Goal: Navigation & Orientation: Find specific page/section

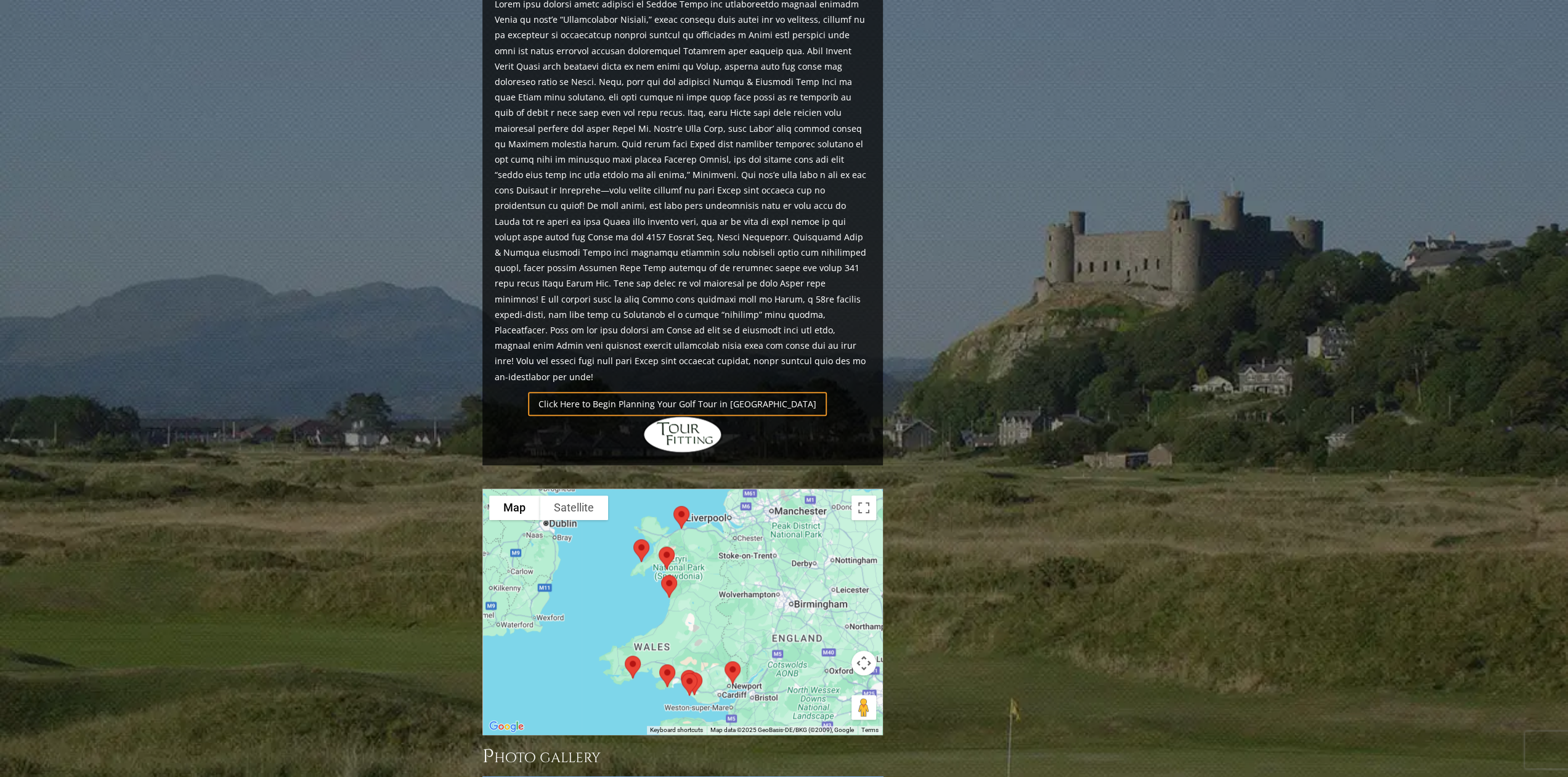
scroll to position [863, 0]
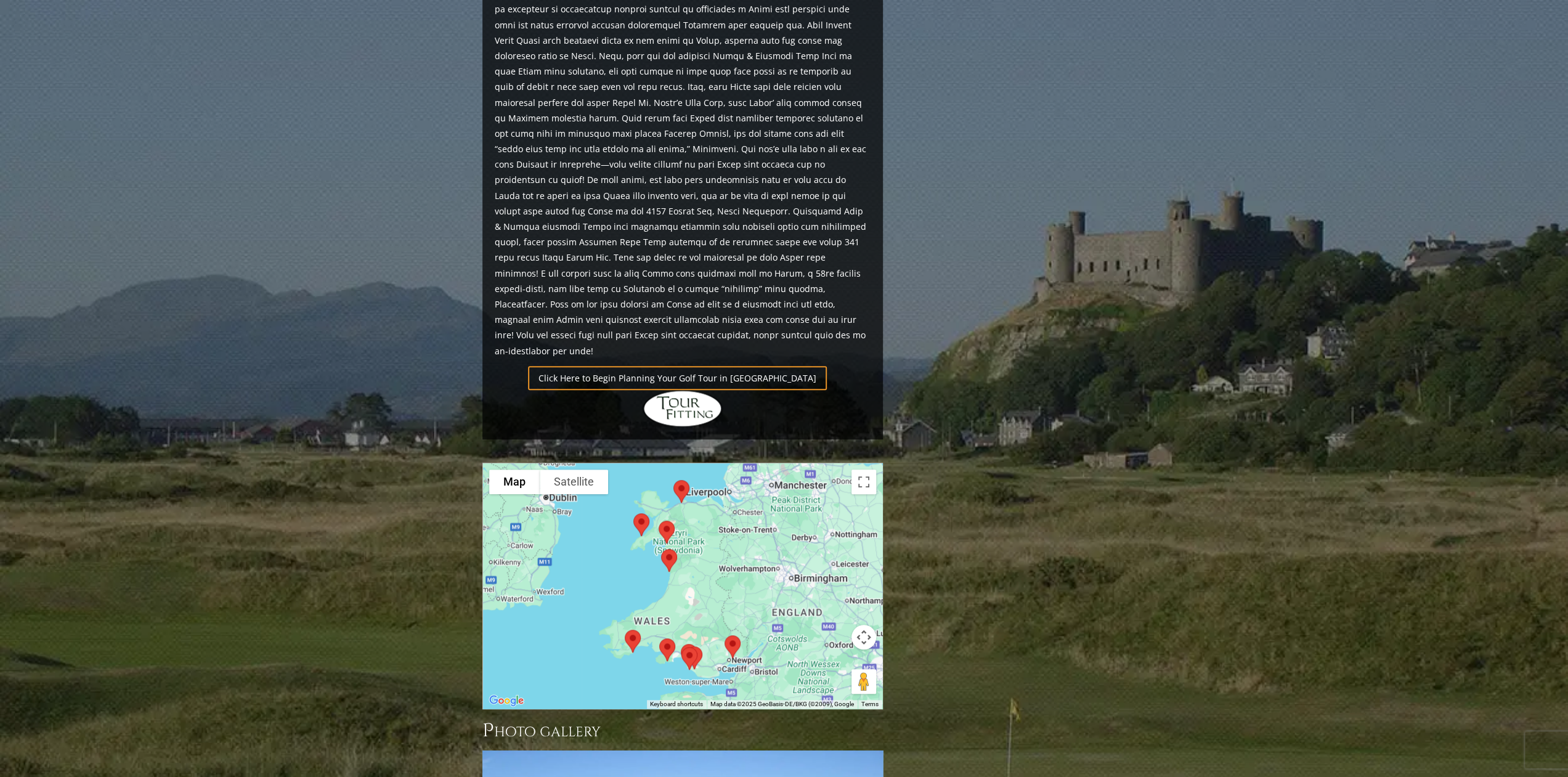
click at [681, 475] on img at bounding box center [681, 491] width 26 height 32
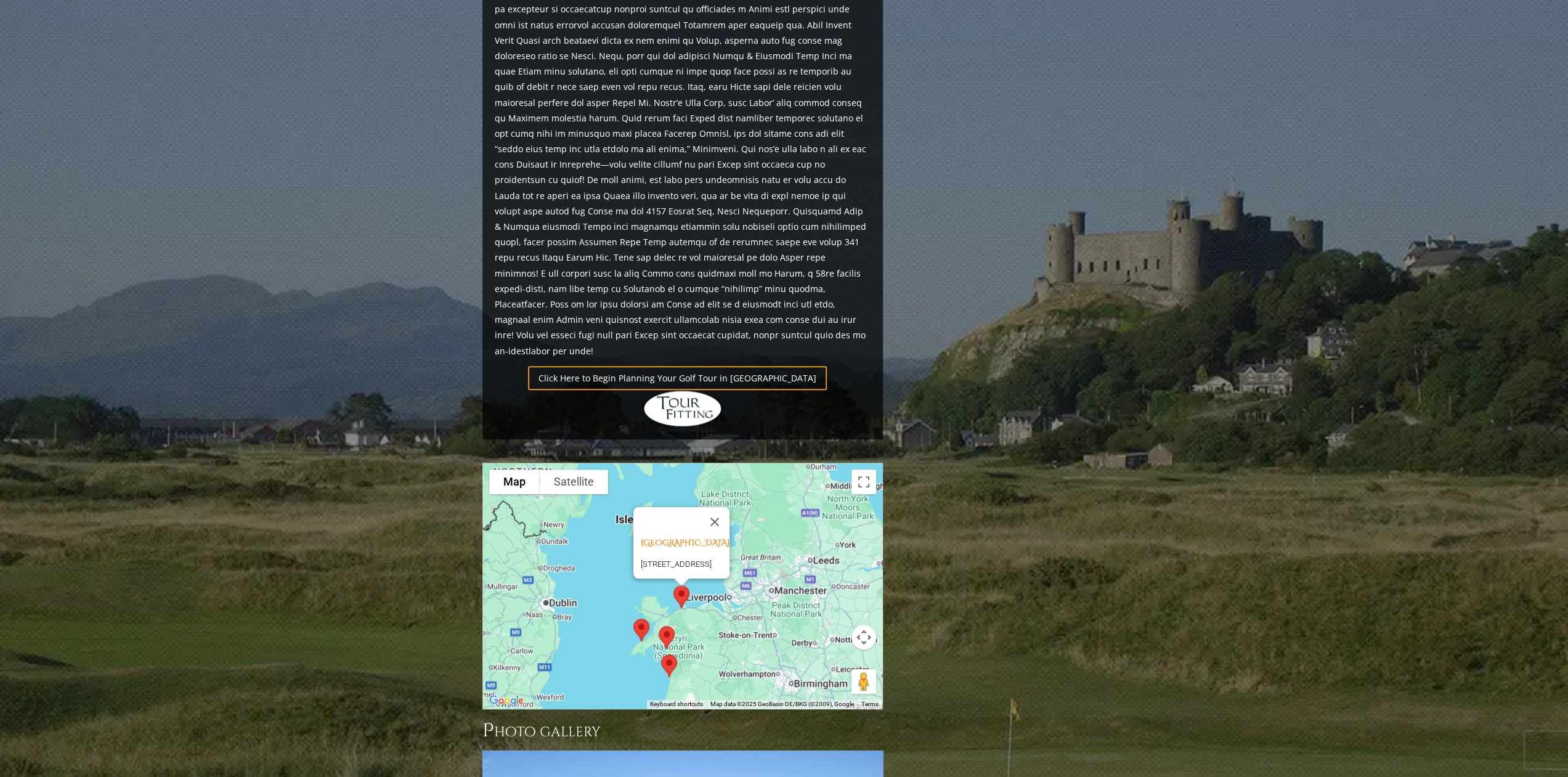
click at [646, 614] on img at bounding box center [641, 630] width 26 height 32
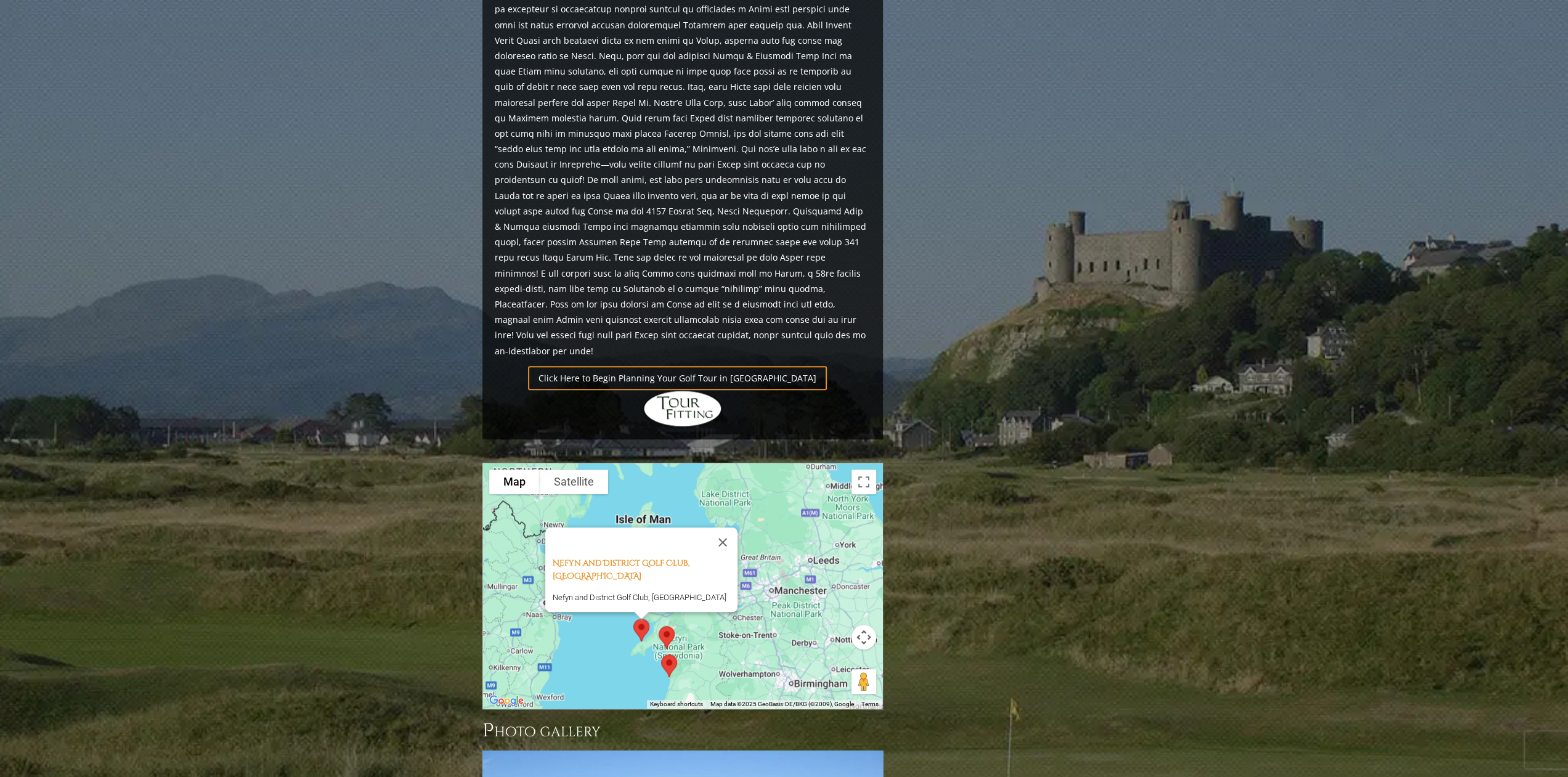
click at [668, 621] on img at bounding box center [667, 637] width 26 height 32
click at [667, 650] on img at bounding box center [669, 666] width 26 height 32
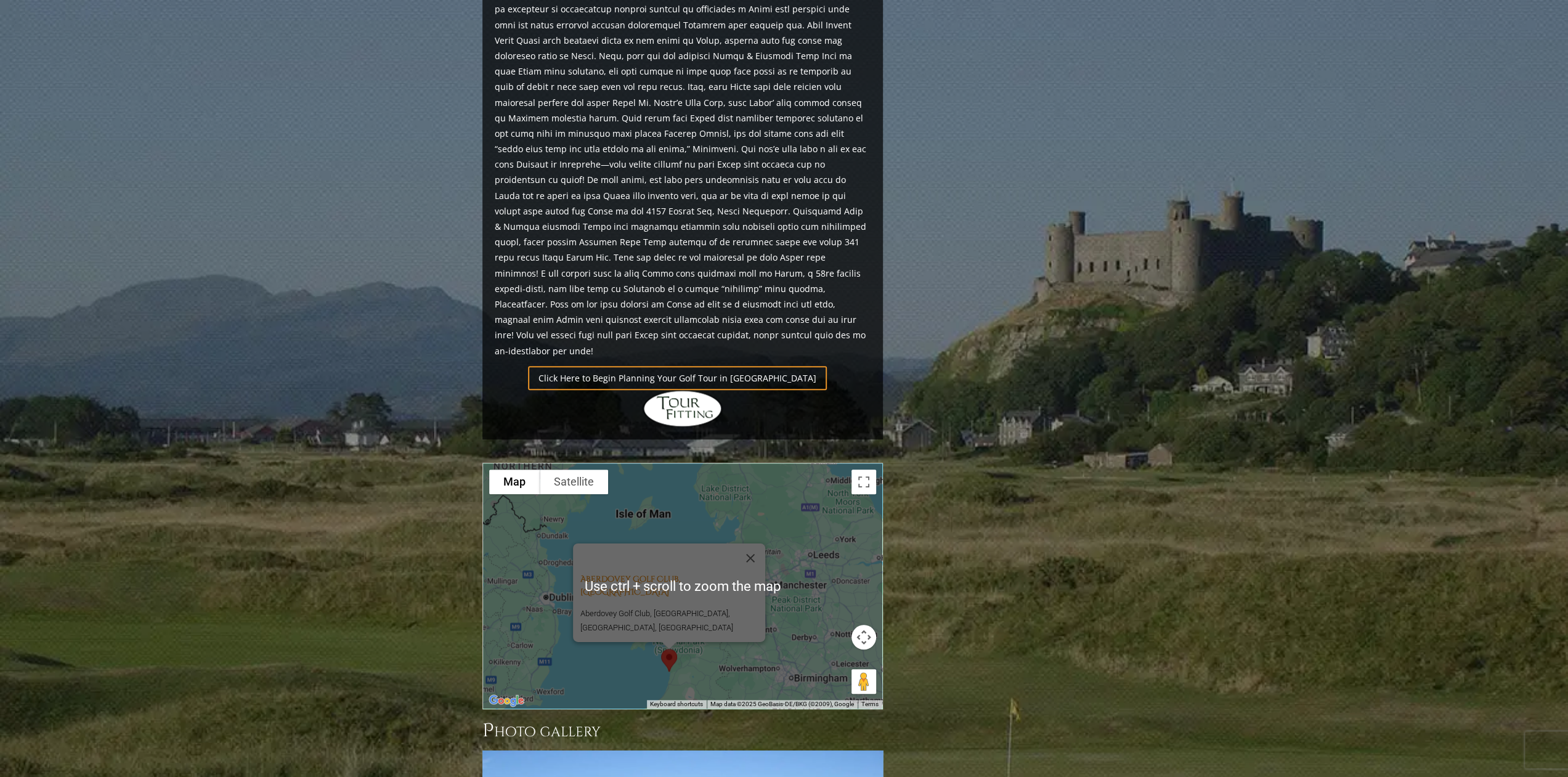
scroll to position [924, 0]
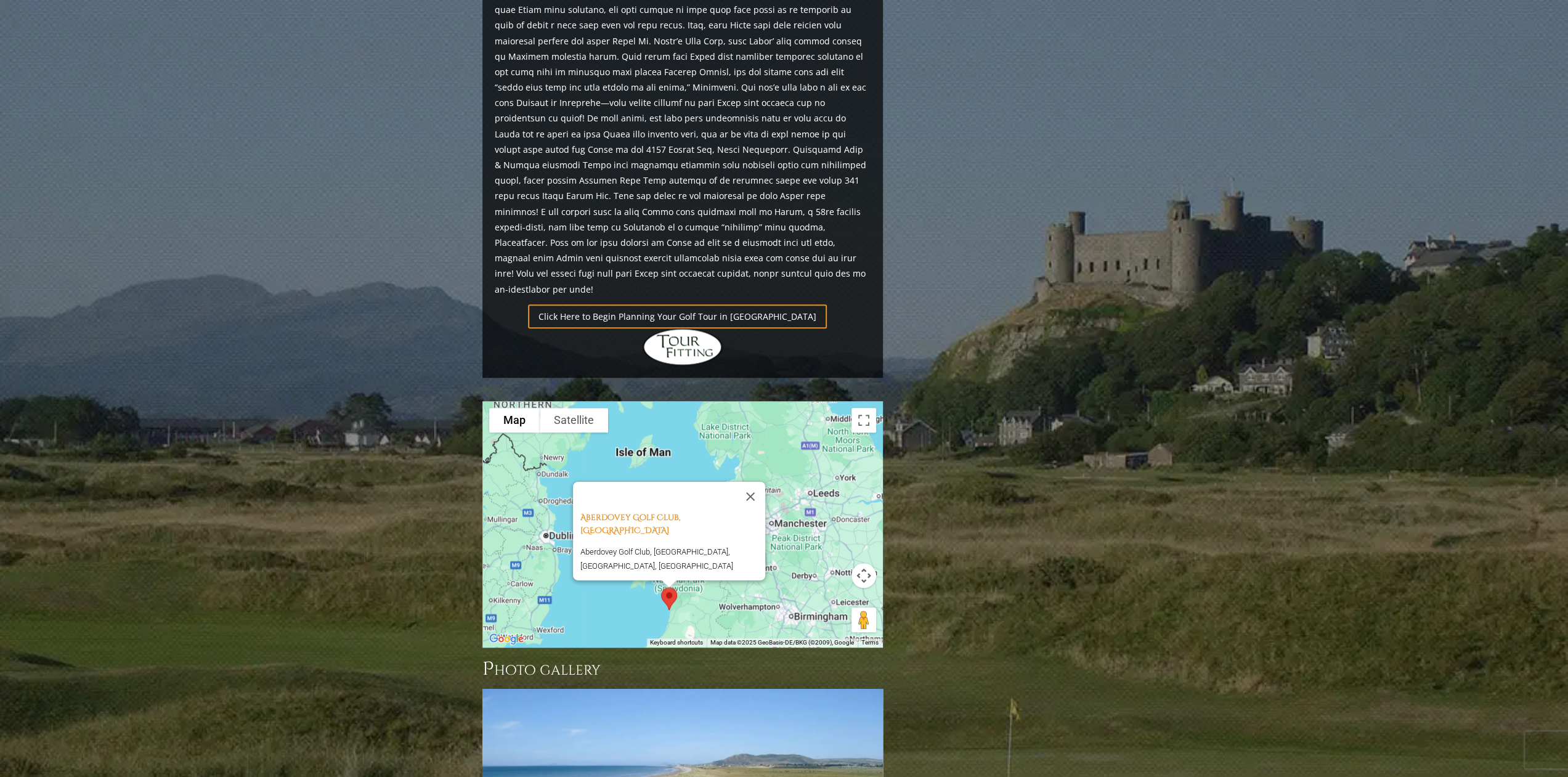
click at [600, 531] on div "Aberdovey Golf Club, Aberdovey Wales Aberdovey Golf Club, [GEOGRAPHIC_DATA], [G…" at bounding box center [683, 525] width 399 height 246
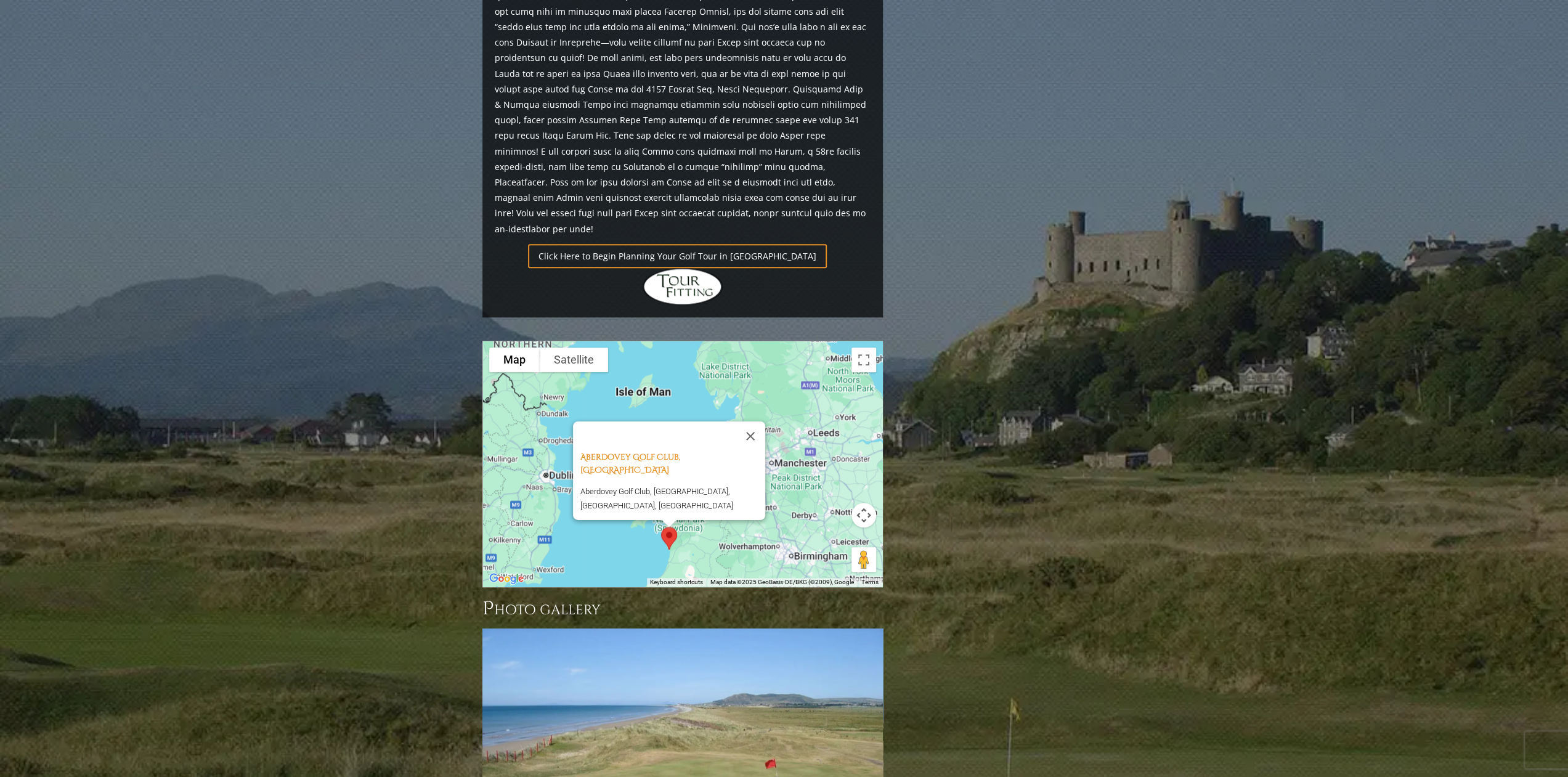
scroll to position [986, 0]
click at [758, 420] on button "Close" at bounding box center [750, 434] width 29 height 29
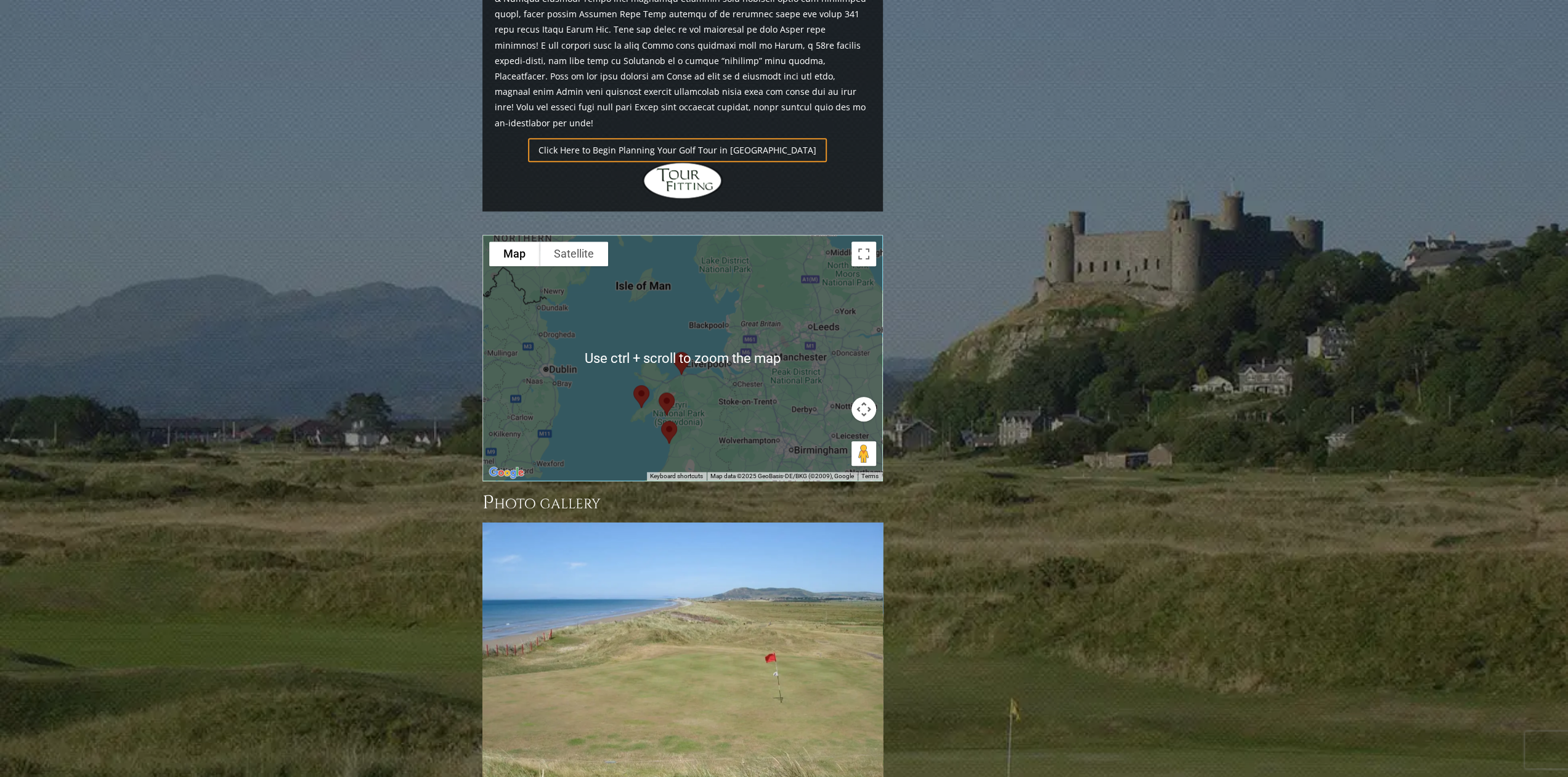
scroll to position [1109, 0]
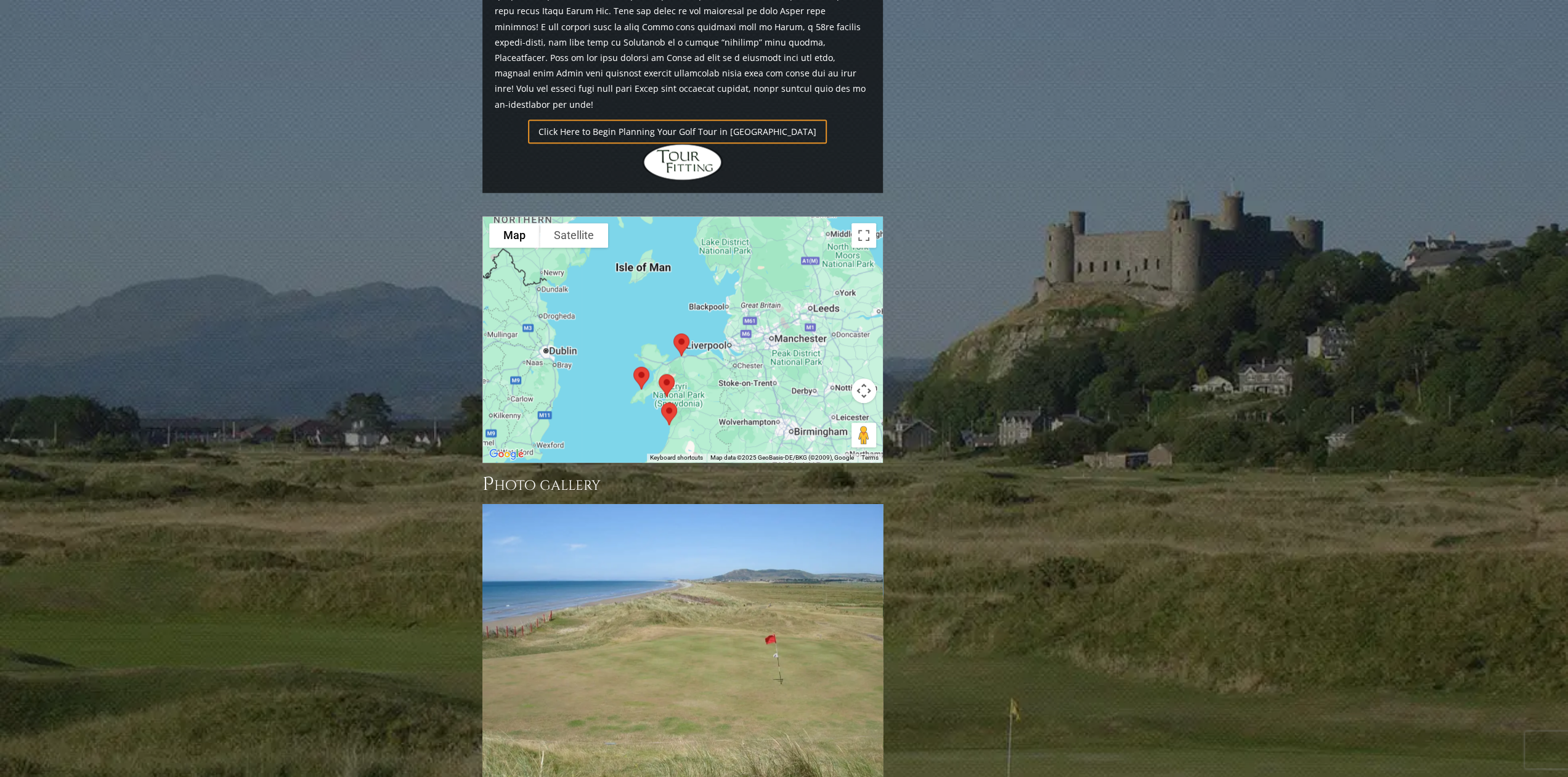
click at [706, 359] on div "To navigate, press the arrow keys." at bounding box center [683, 340] width 399 height 246
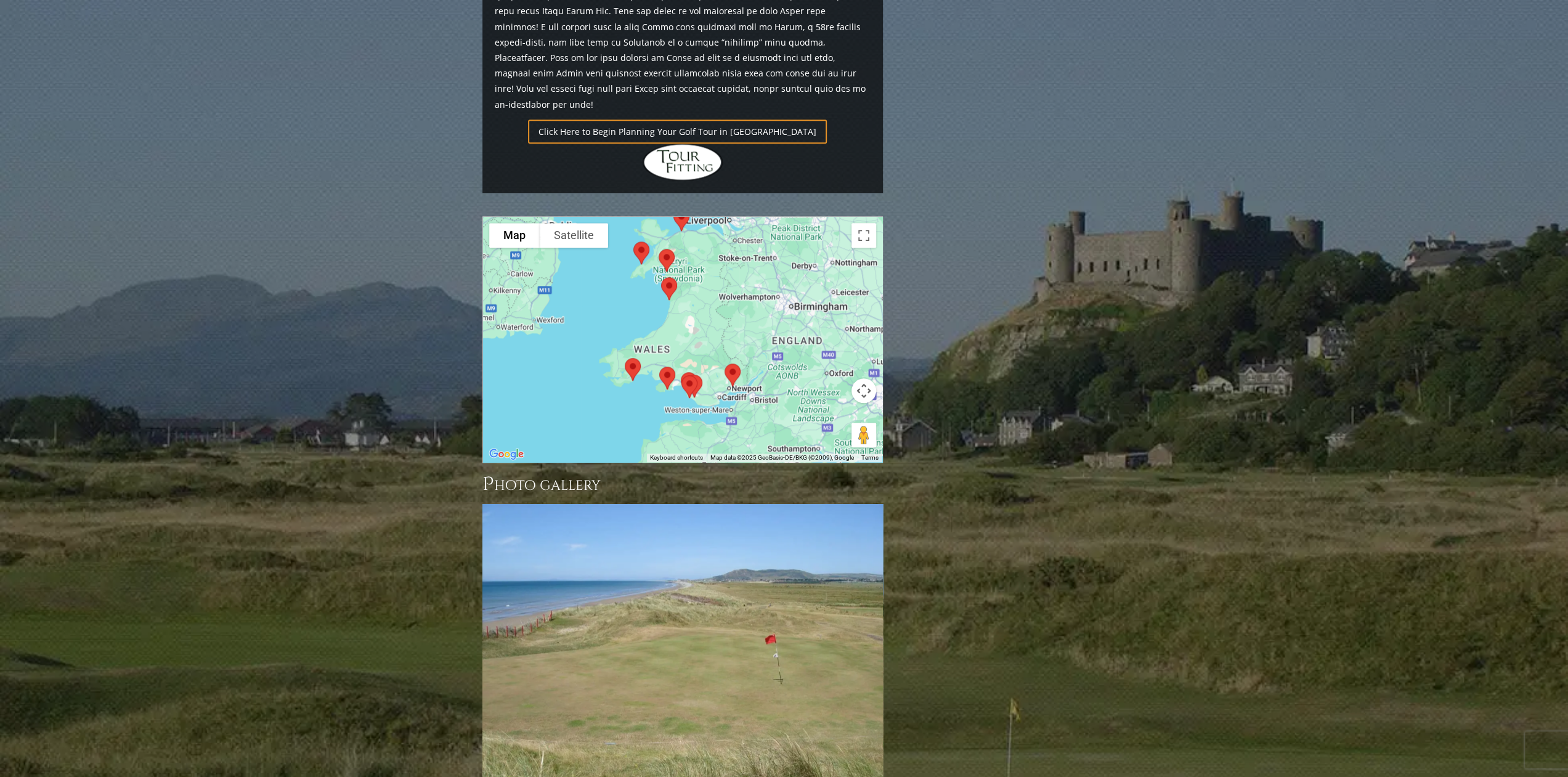
drag, startPoint x: 713, startPoint y: 312, endPoint x: 713, endPoint y: 185, distance: 127.0
click at [713, 217] on div at bounding box center [683, 340] width 399 height 246
click at [732, 359] on img at bounding box center [733, 375] width 26 height 32
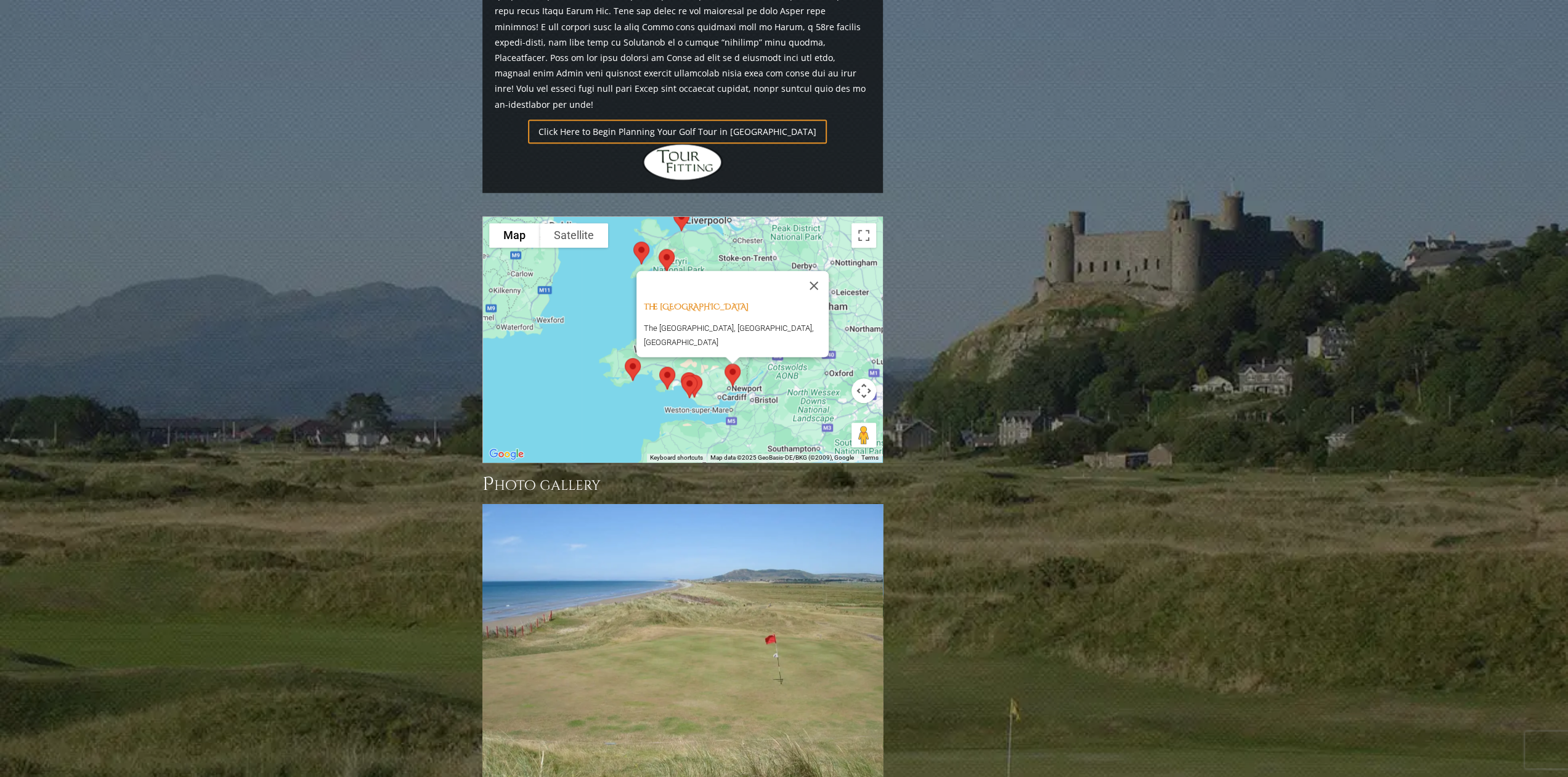
click at [633, 346] on div "The [GEOGRAPHIC_DATA] [GEOGRAPHIC_DATA], [GEOGRAPHIC_DATA], [GEOGRAPHIC_DATA]" at bounding box center [683, 340] width 399 height 246
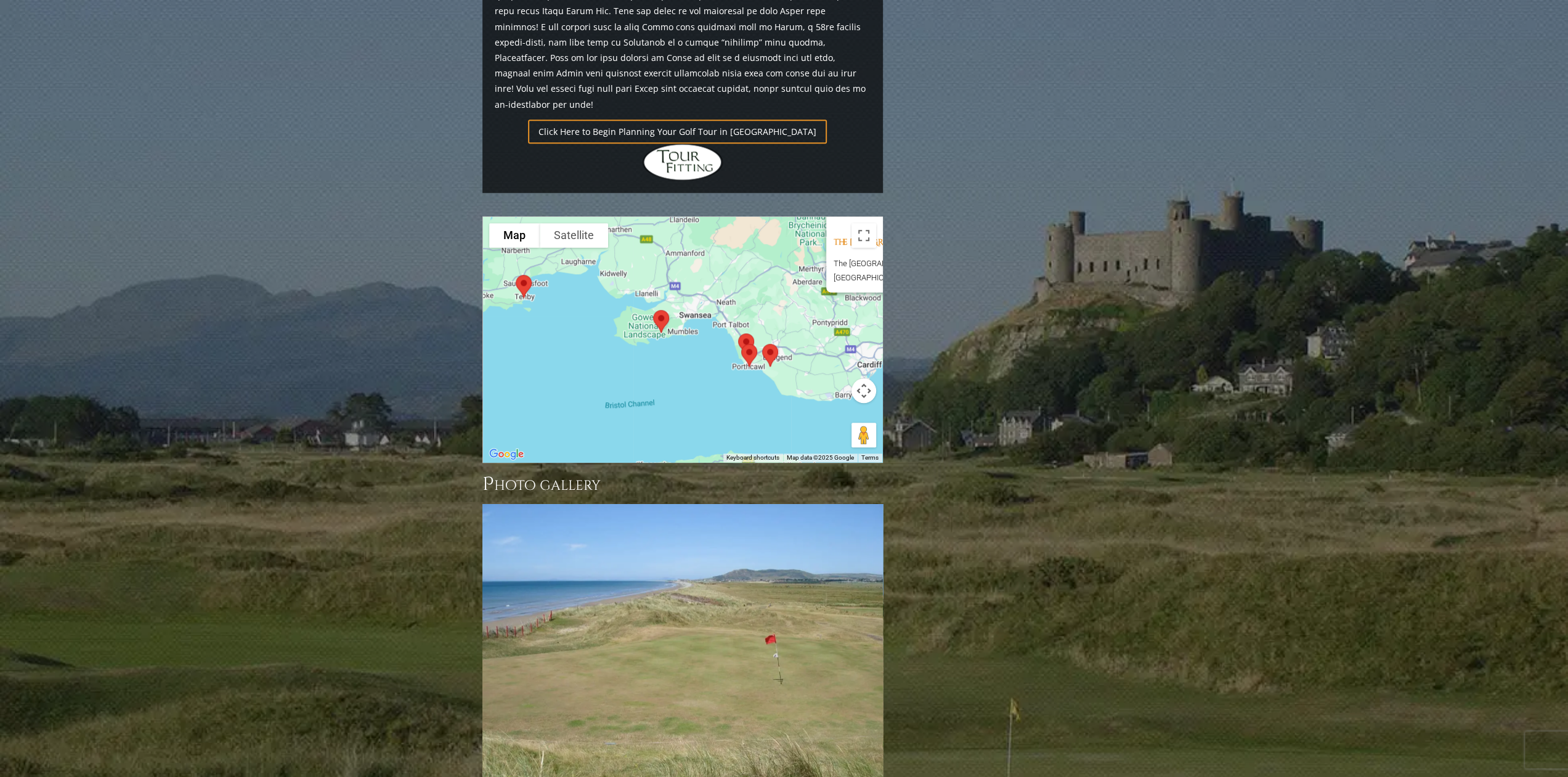
drag, startPoint x: 668, startPoint y: 315, endPoint x: 565, endPoint y: 327, distance: 103.7
click at [565, 327] on div "The [GEOGRAPHIC_DATA] [GEOGRAPHIC_DATA], [GEOGRAPHIC_DATA], [GEOGRAPHIC_DATA]" at bounding box center [683, 340] width 399 height 246
click at [659, 305] on img at bounding box center [661, 321] width 26 height 32
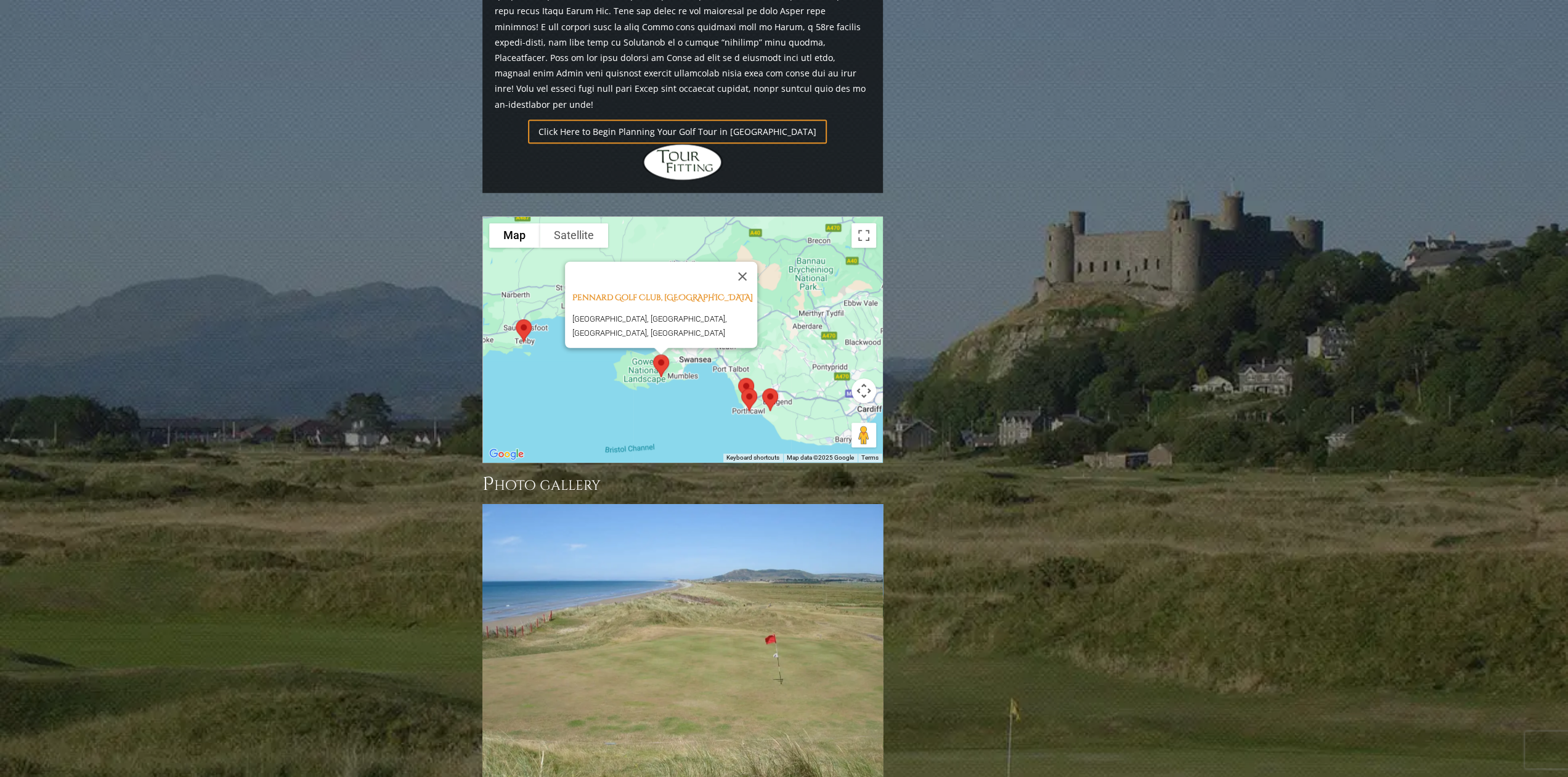
click at [770, 383] on img at bounding box center [770, 399] width 26 height 32
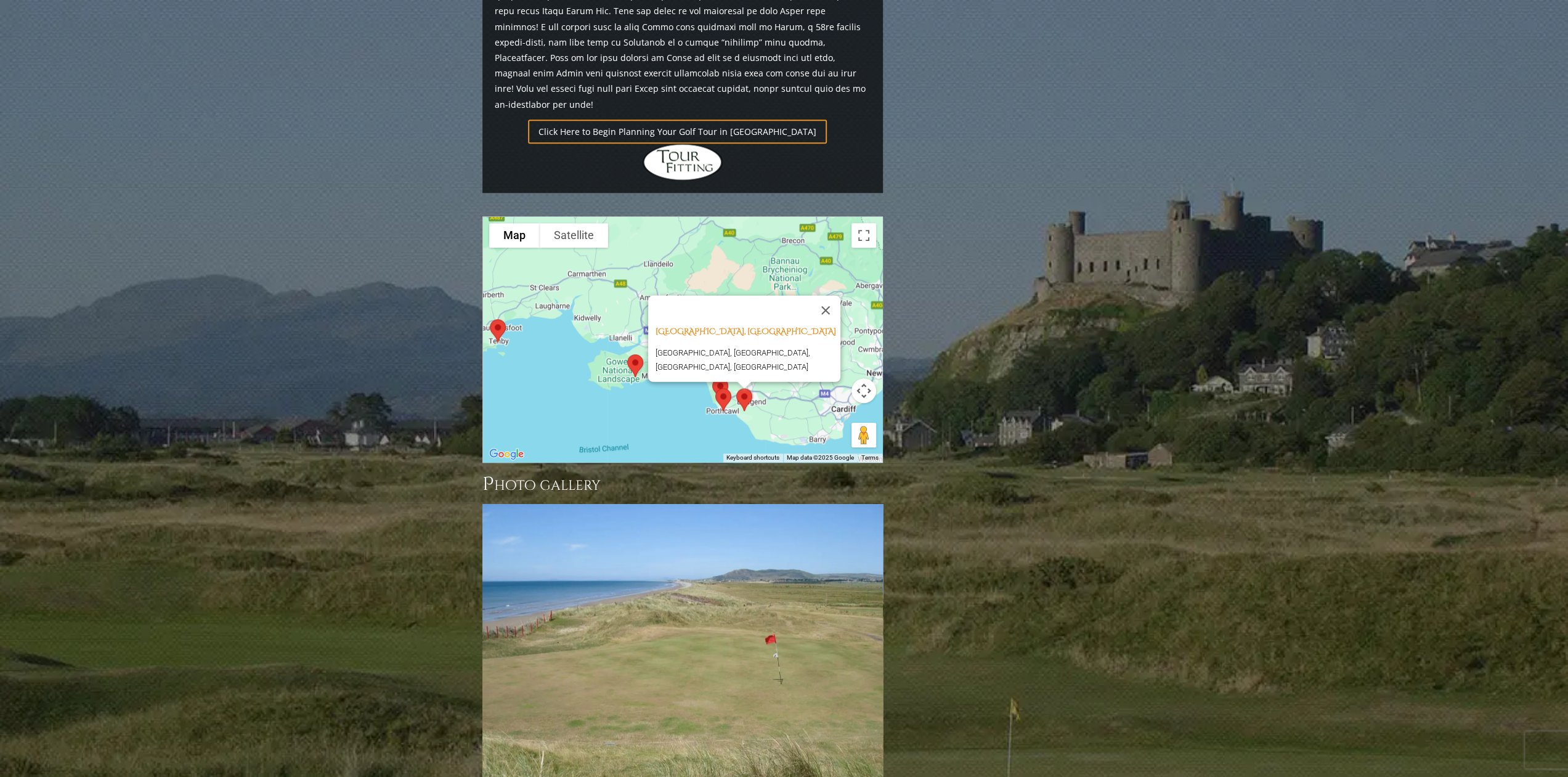
click at [724, 383] on img at bounding box center [724, 399] width 26 height 32
click at [714, 383] on img at bounding box center [724, 399] width 26 height 32
click at [724, 383] on img at bounding box center [724, 399] width 26 height 32
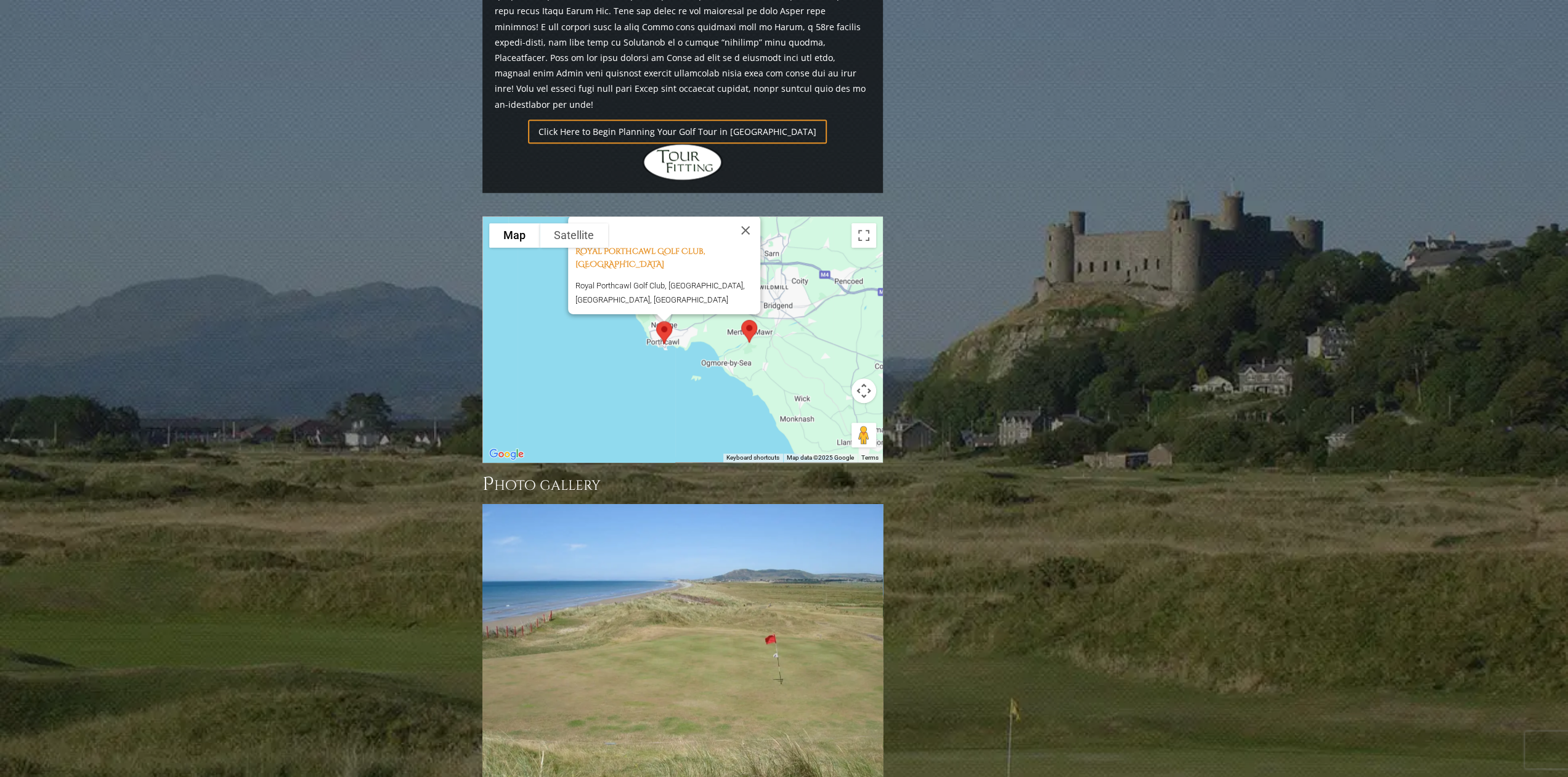
drag, startPoint x: 693, startPoint y: 325, endPoint x: 493, endPoint y: 279, distance: 205.2
click at [493, 279] on div "Royal Porthcawl Golf Club, [GEOGRAPHIC_DATA] [GEOGRAPHIC_DATA], [GEOGRAPHIC_DAT…" at bounding box center [683, 340] width 399 height 246
click at [750, 215] on button "Close" at bounding box center [745, 230] width 29 height 29
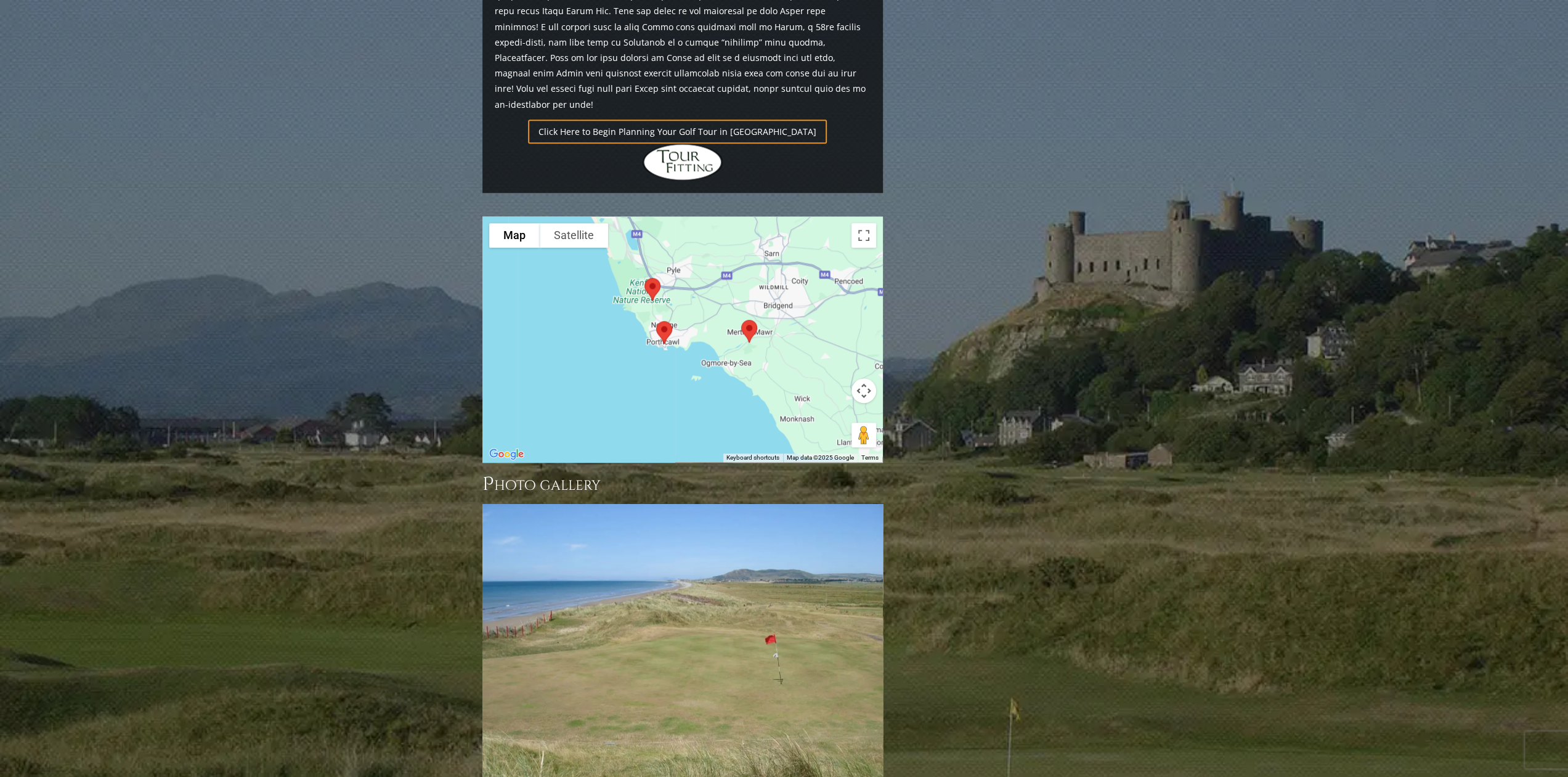
click at [653, 273] on img at bounding box center [653, 289] width 26 height 32
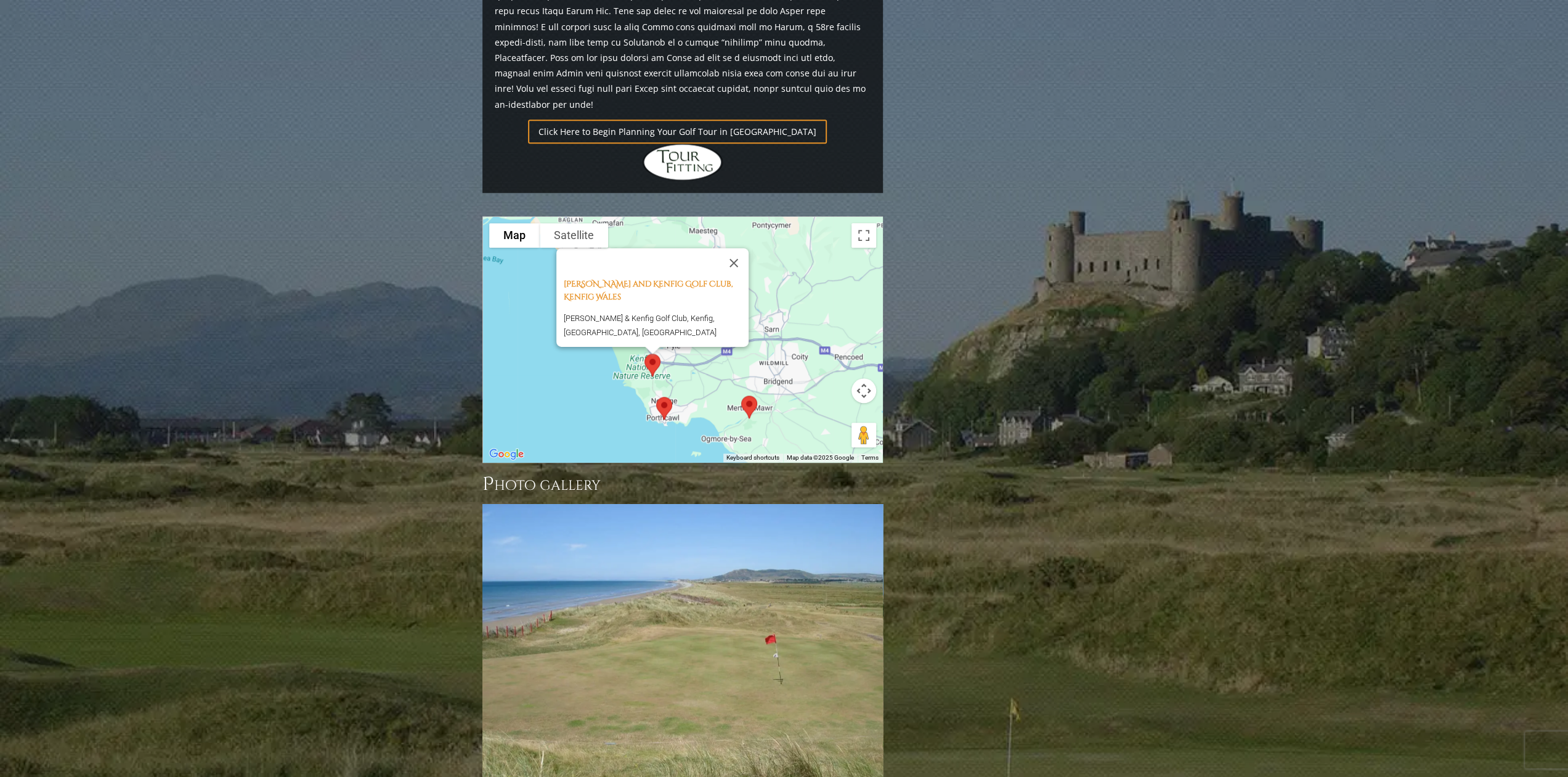
click at [748, 391] on img at bounding box center [750, 406] width 26 height 32
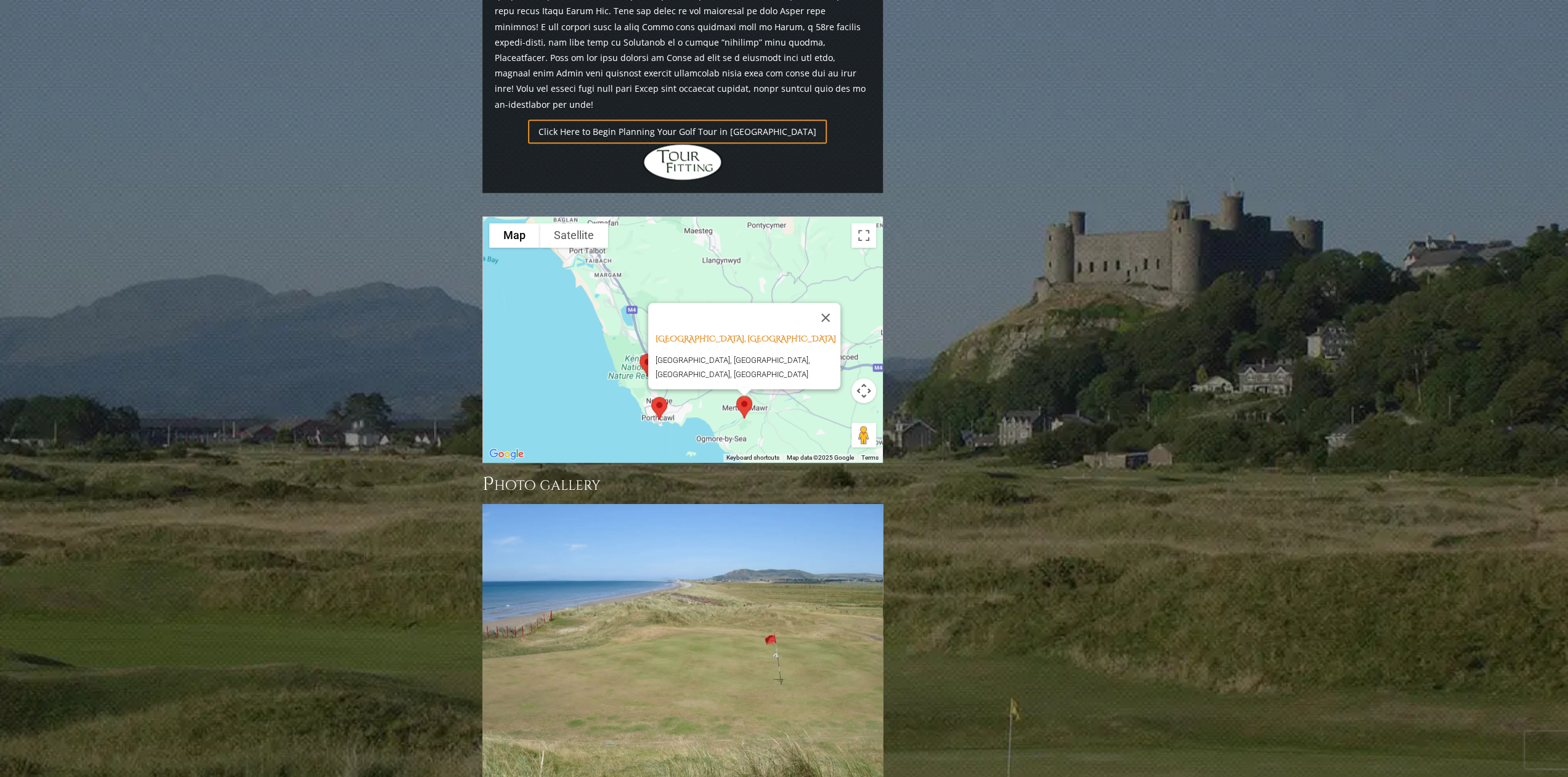
drag, startPoint x: 572, startPoint y: 332, endPoint x: 593, endPoint y: 309, distance: 31.1
click at [572, 332] on div "[GEOGRAPHIC_DATA], [GEOGRAPHIC_DATA] [GEOGRAPHIC_DATA], [GEOGRAPHIC_DATA], [GEO…" at bounding box center [683, 340] width 399 height 246
click at [832, 302] on button "Close" at bounding box center [826, 317] width 29 height 29
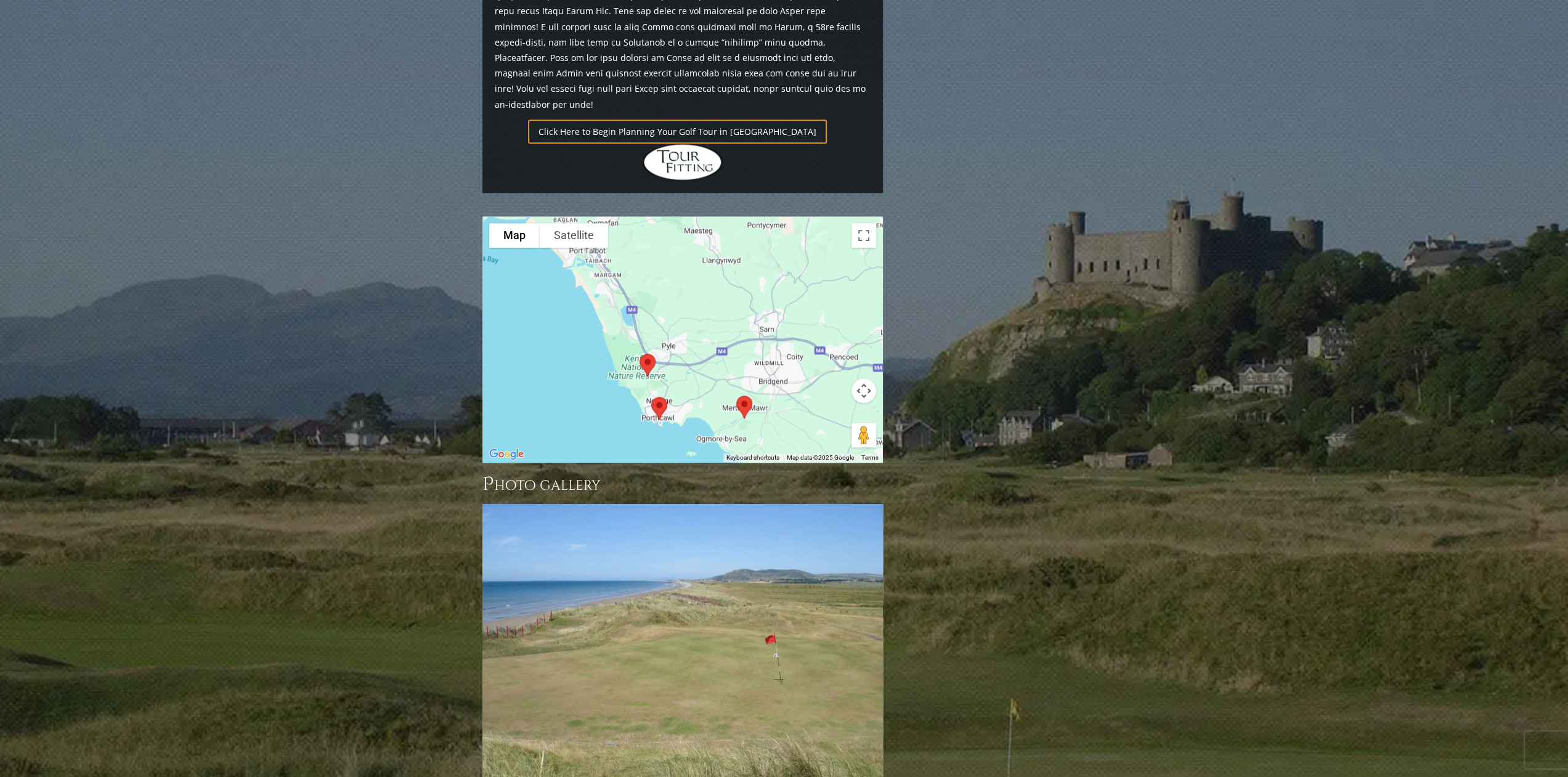
click at [650, 349] on img at bounding box center [648, 365] width 26 height 32
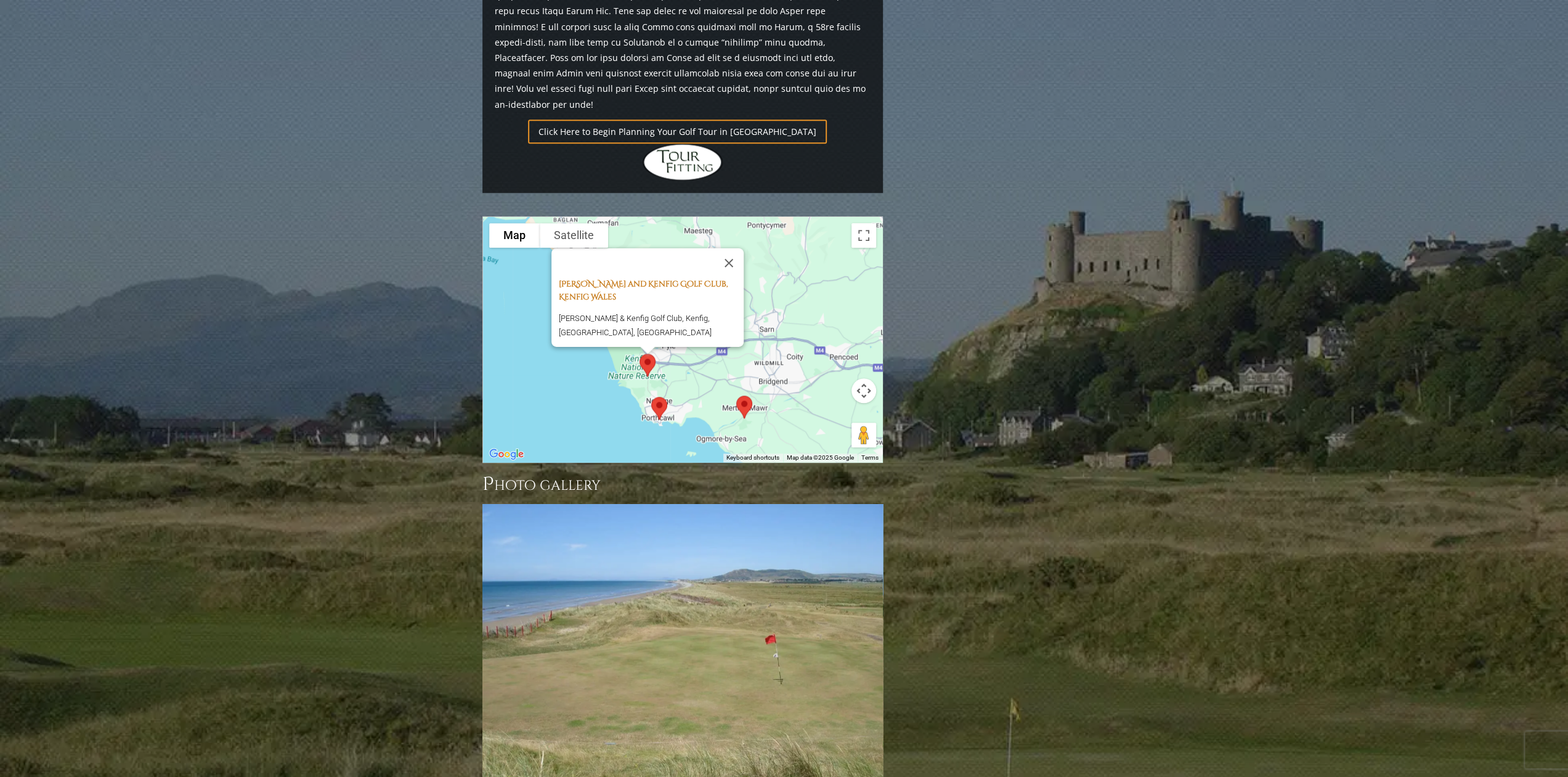
click at [657, 279] on link "[PERSON_NAME] and Kenfig Golf Club, Kenfig Wales" at bounding box center [643, 290] width 169 height 24
